Goal: Task Accomplishment & Management: Manage account settings

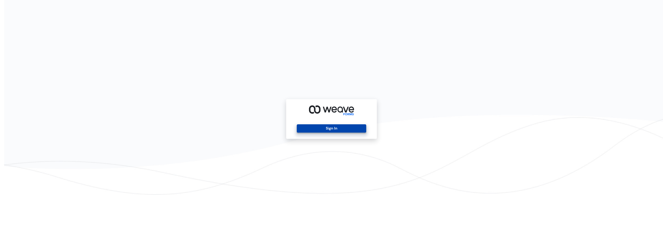
click at [320, 127] on button "Sign In" at bounding box center [331, 128] width 69 height 8
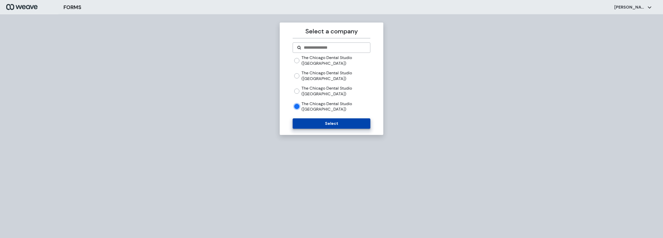
click at [310, 118] on button "Select" at bounding box center [331, 123] width 77 height 10
